Goal: Check status: Check status

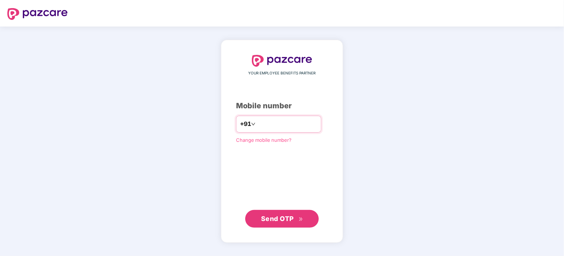
click at [286, 119] on input "number" at bounding box center [287, 124] width 60 height 12
type input "**********"
click at [280, 217] on span "Send OTP" at bounding box center [277, 218] width 33 height 8
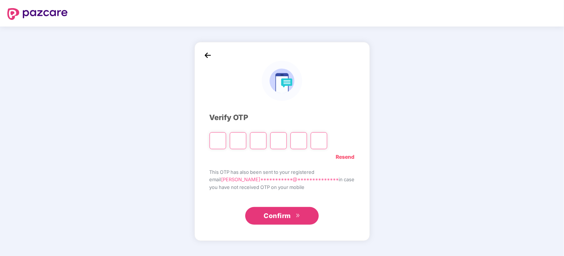
type input "*"
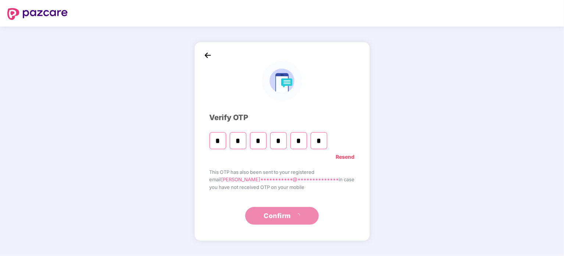
type input "*"
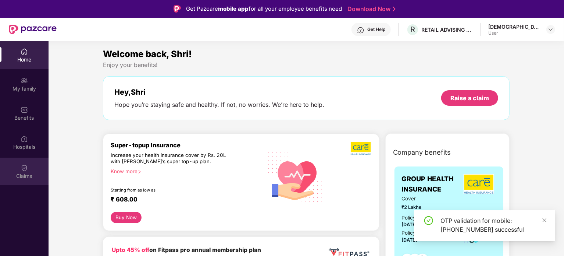
click at [24, 169] on img at bounding box center [24, 167] width 7 height 7
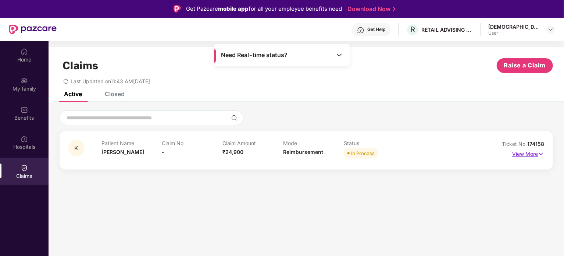
click at [525, 151] on p "View More" at bounding box center [529, 153] width 32 height 10
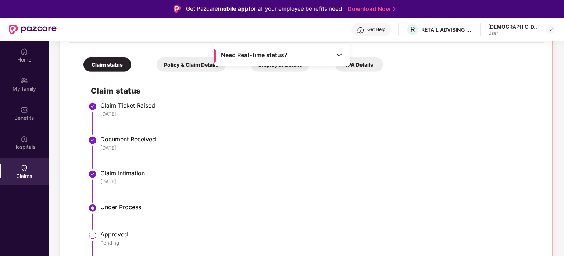
scroll to position [157, 0]
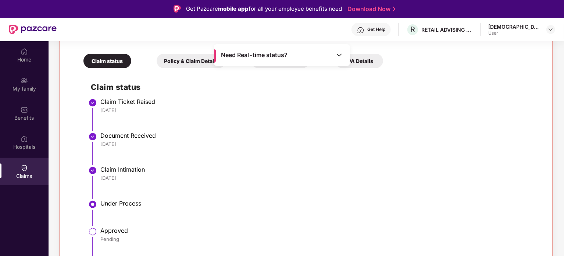
click at [107, 230] on div "Approved" at bounding box center [318, 230] width 436 height 7
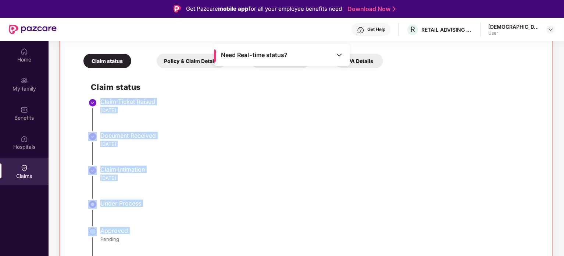
drag, startPoint x: 107, startPoint y: 230, endPoint x: 114, endPoint y: 101, distance: 129.7
click at [114, 101] on ul "Claim Ticket Raised [DATE] Document Received [DATE] Claim Intimation [DATE] Und…" at bounding box center [314, 190] width 446 height 180
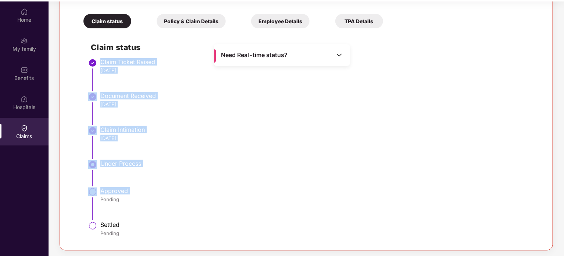
scroll to position [41, 0]
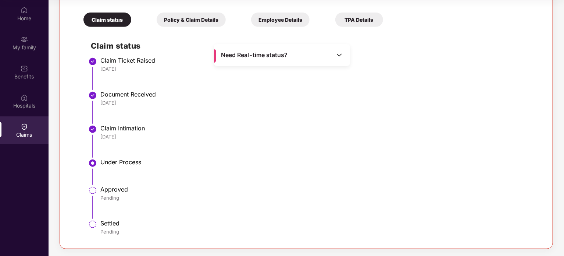
click at [327, 54] on div "Need Real-time status?" at bounding box center [282, 55] width 136 height 22
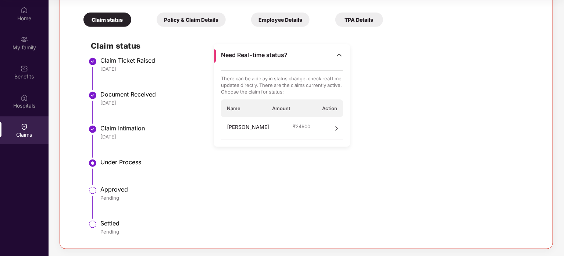
click at [262, 81] on p "There can be a delay in status change, check real time updates directly. There …" at bounding box center [282, 85] width 123 height 20
drag, startPoint x: 262, startPoint y: 81, endPoint x: 312, endPoint y: 94, distance: 51.7
click at [312, 94] on p "There can be a delay in status change, check real time updates directly. There …" at bounding box center [282, 85] width 123 height 20
click at [305, 125] on div "[PERSON_NAME] ₹ 24900" at bounding box center [282, 128] width 123 height 23
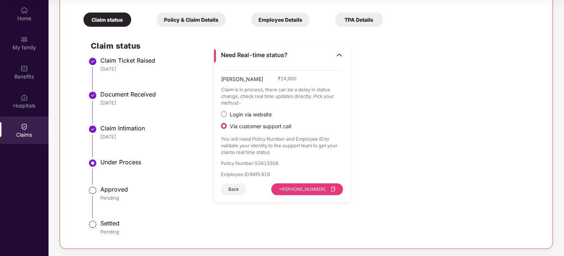
click at [205, 19] on div "Policy & Claim Details" at bounding box center [191, 20] width 69 height 14
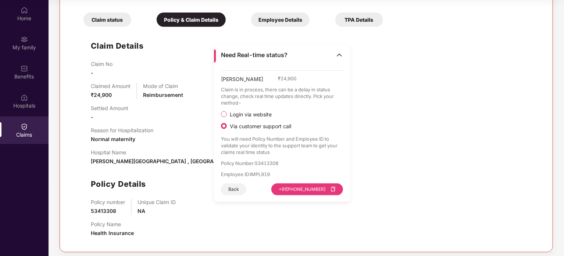
click at [285, 17] on div "Employee Details" at bounding box center [280, 20] width 59 height 14
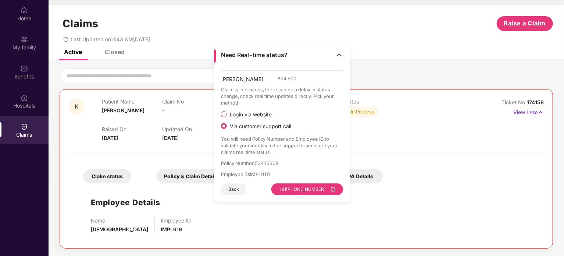
scroll to position [0, 0]
click at [290, 97] on p "Claim is in process, there can be a delay in status change, check real time upd…" at bounding box center [282, 96] width 123 height 20
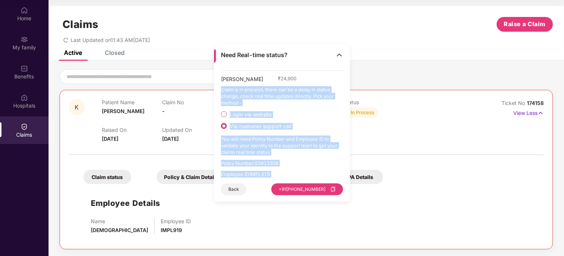
drag, startPoint x: 290, startPoint y: 97, endPoint x: 288, endPoint y: 170, distance: 73.6
click at [288, 170] on div "[PERSON_NAME] ₹ 24,900 Claim is in process, there can be a delay in status chan…" at bounding box center [282, 132] width 123 height 125
click at [263, 173] on p "Employee ID : IMPL919" at bounding box center [282, 174] width 123 height 7
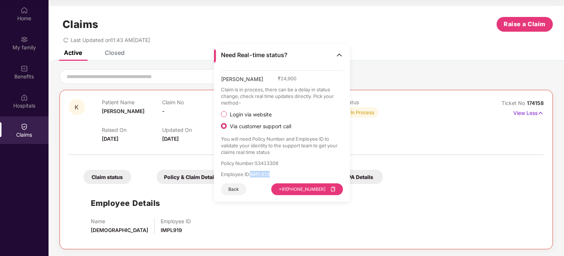
click at [263, 173] on p "Employee ID : IMPL919" at bounding box center [282, 174] width 123 height 7
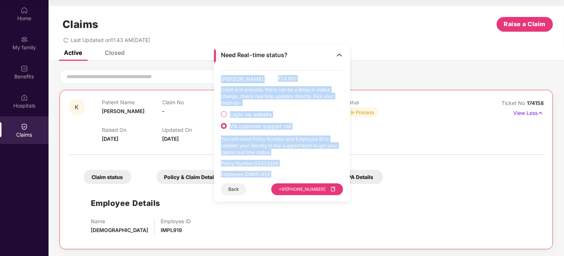
drag, startPoint x: 263, startPoint y: 173, endPoint x: 240, endPoint y: 82, distance: 94.2
click at [240, 82] on div "[PERSON_NAME] ₹ 24,900 Claim is in process, there can be a delay in status chan…" at bounding box center [282, 132] width 123 height 125
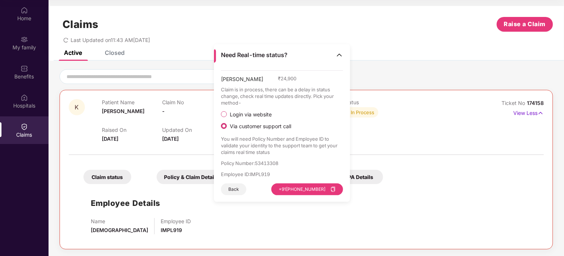
click at [343, 56] on div "Need Real-time status?" at bounding box center [282, 55] width 136 height 22
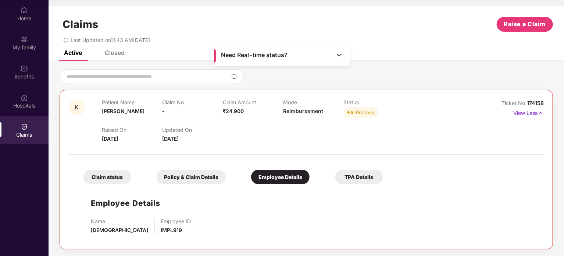
click at [121, 53] on div "Closed" at bounding box center [115, 52] width 20 height 7
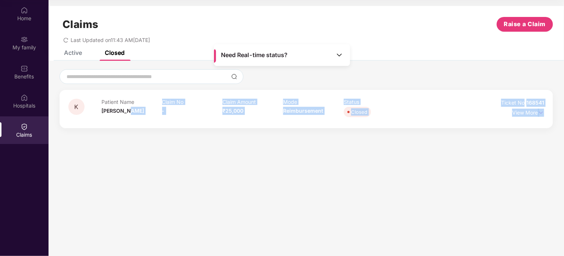
drag, startPoint x: 160, startPoint y: 112, endPoint x: 565, endPoint y: 120, distance: 404.4
click at [564, 120] on html "Get Pazcare mobile app for all your employee benefits need Download Now Get Hel…" at bounding box center [282, 87] width 564 height 256
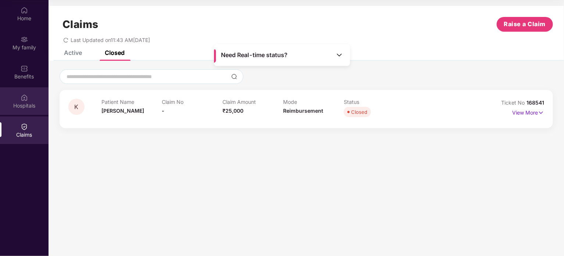
click at [18, 107] on div "Hospitals" at bounding box center [24, 105] width 49 height 7
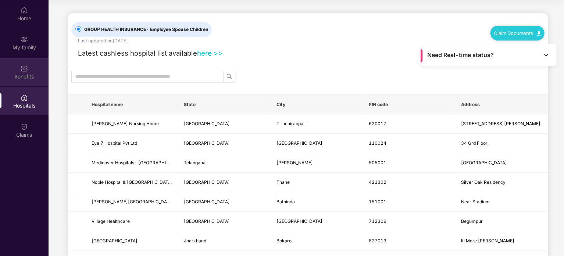
click at [25, 77] on div "Benefits" at bounding box center [24, 76] width 49 height 7
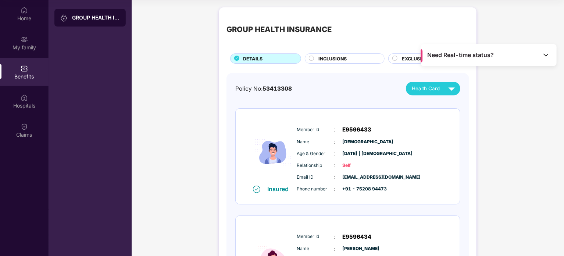
click at [352, 143] on span "[DEMOGRAPHIC_DATA]" at bounding box center [361, 141] width 37 height 7
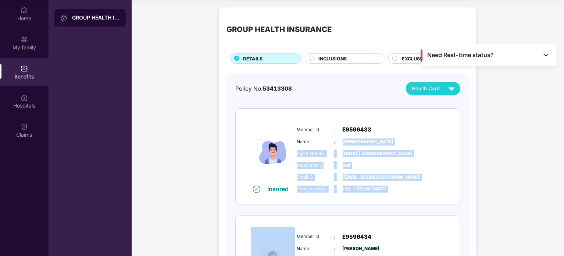
drag, startPoint x: 352, startPoint y: 143, endPoint x: 375, endPoint y: 187, distance: 49.4
click at [375, 187] on div "Member Id : E9596433 Name : [PERSON_NAME] Age & Gender : [DATE] | [DEMOGRAPHIC_…" at bounding box center [370, 158] width 150 height 75
click at [375, 187] on span "+91 - 75208 94473" at bounding box center [361, 188] width 37 height 7
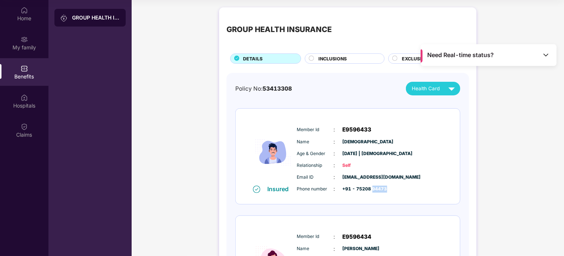
click at [375, 187] on span "+91 - 75208 94473" at bounding box center [361, 188] width 37 height 7
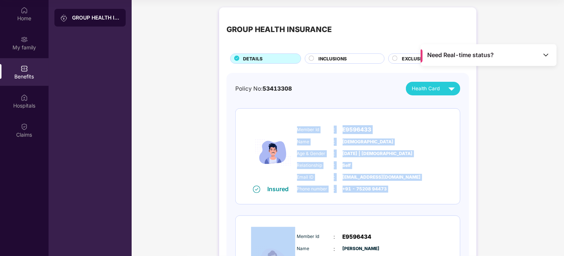
drag, startPoint x: 375, startPoint y: 187, endPoint x: 295, endPoint y: 127, distance: 99.6
click at [295, 127] on div "Member Id : E9596433 Name : [PERSON_NAME] Age & Gender : [DATE] | [DEMOGRAPHIC_…" at bounding box center [370, 158] width 150 height 75
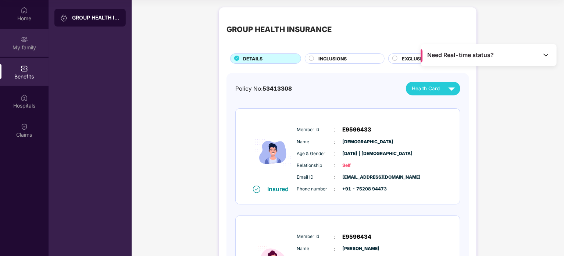
click at [0, 50] on div "My family" at bounding box center [24, 47] width 49 height 7
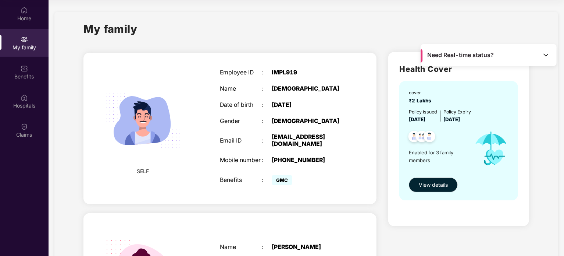
click at [268, 71] on div ":" at bounding box center [267, 72] width 10 height 7
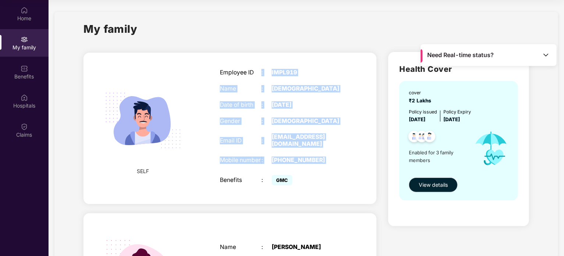
drag, startPoint x: 268, startPoint y: 71, endPoint x: 332, endPoint y: 160, distance: 108.9
click at [332, 160] on div "Employee ID : IMPL919 Name : [PERSON_NAME] Date of birth : [DEMOGRAPHIC_DATA] G…" at bounding box center [282, 128] width 139 height 136
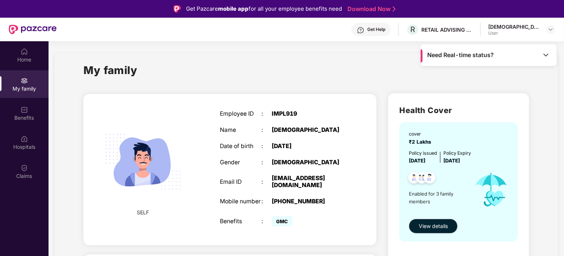
click at [102, 72] on h1 "My family" at bounding box center [111, 70] width 54 height 17
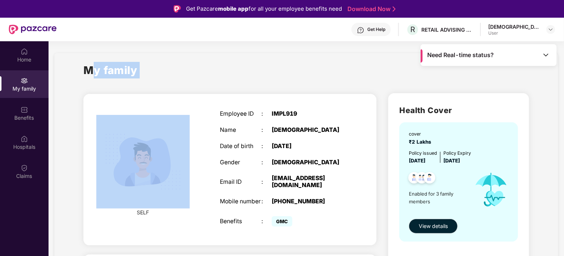
click at [102, 72] on h1 "My family" at bounding box center [111, 70] width 54 height 17
click at [99, 75] on h1 "My family" at bounding box center [111, 70] width 54 height 17
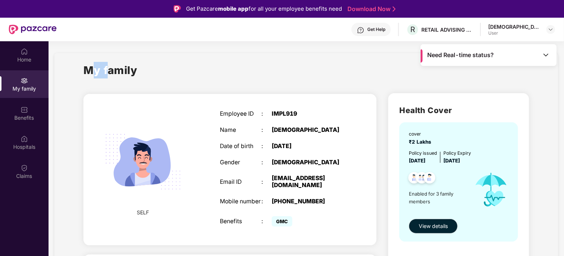
drag, startPoint x: 99, startPoint y: 75, endPoint x: 87, endPoint y: 75, distance: 12.1
click at [87, 75] on h1 "My family" at bounding box center [111, 70] width 54 height 17
